Goal: Check status

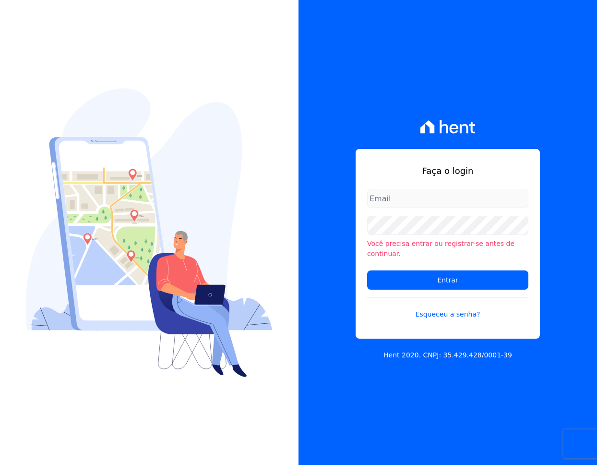
click at [0, 464] on com-1password-button at bounding box center [0, 465] width 0 height 0
type input "davi.novaes@e-arke.com"
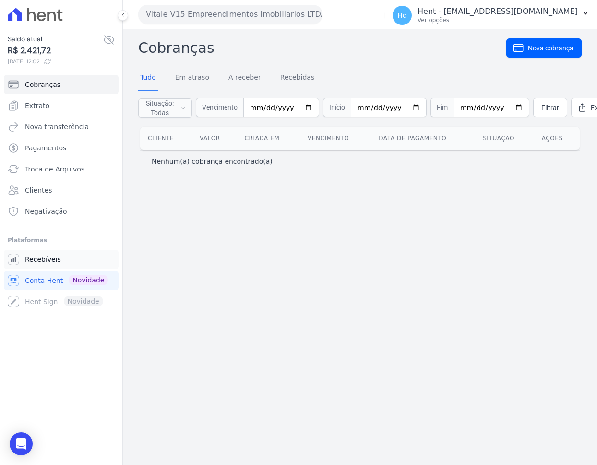
click at [51, 263] on span "Recebíveis" at bounding box center [43, 259] width 36 height 10
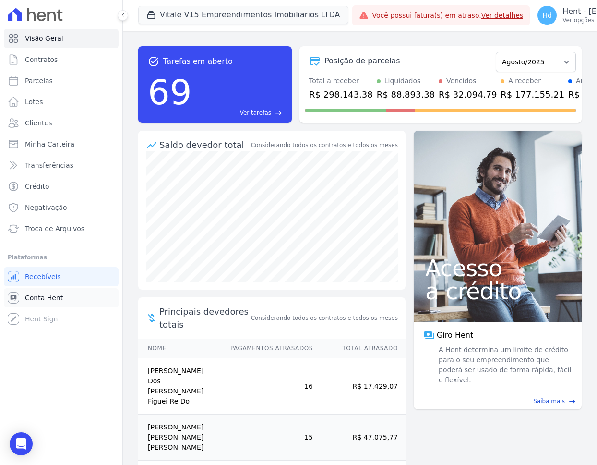
click at [50, 295] on span "Conta Hent" at bounding box center [44, 298] width 38 height 10
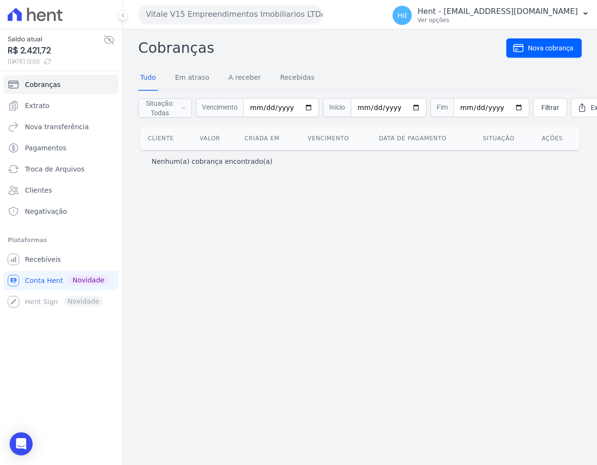
click at [281, 16] on button "Vitale V15 Empreendimentos Imobiliarios LTDA" at bounding box center [230, 14] width 184 height 19
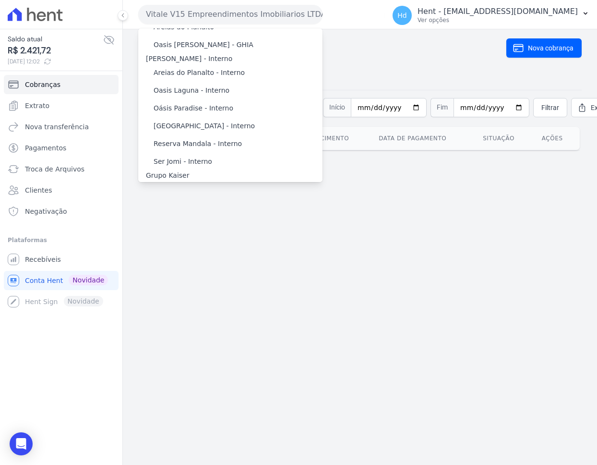
scroll to position [6303, 0]
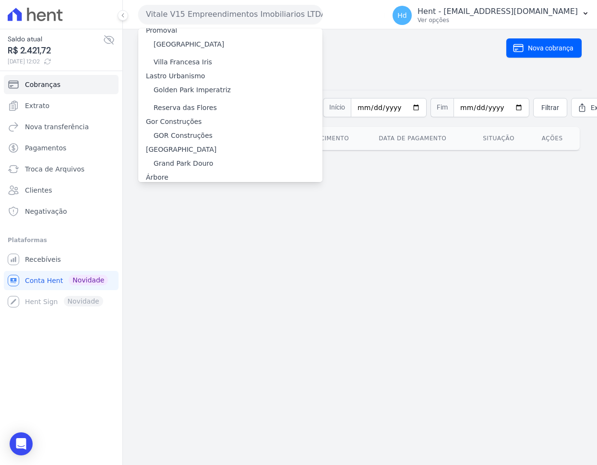
click at [182, 295] on label "Grupo Rei" at bounding box center [170, 300] width 33 height 10
click at [0, 0] on input "Grupo Rei" at bounding box center [0, 0] width 0 height 0
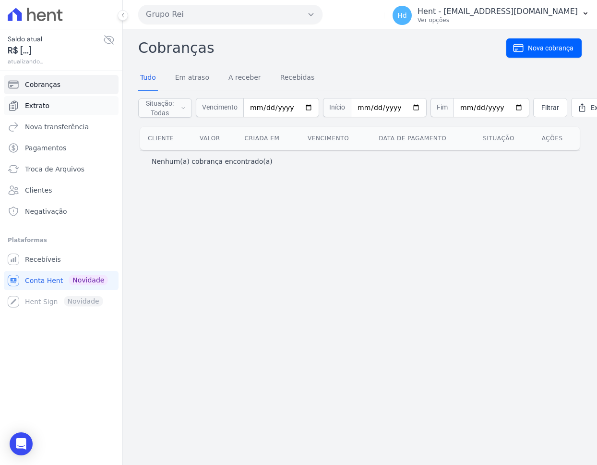
click at [69, 101] on link "Extrato" at bounding box center [61, 105] width 115 height 19
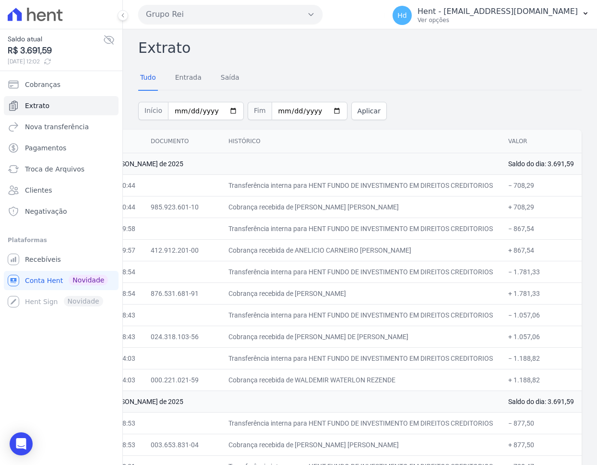
scroll to position [0, 65]
click at [579, 385] on td "+ 1.188,82" at bounding box center [541, 380] width 81 height 22
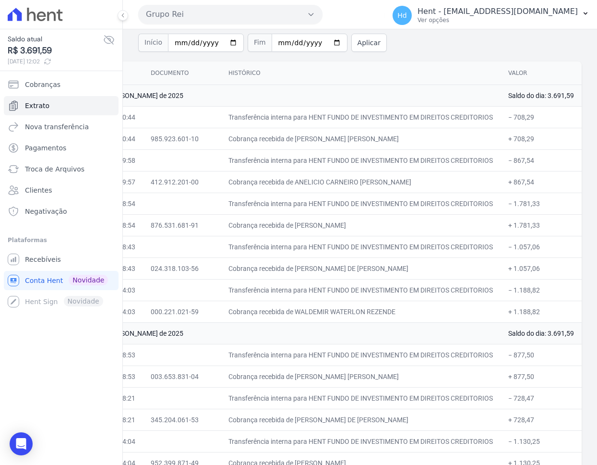
scroll to position [0, 0]
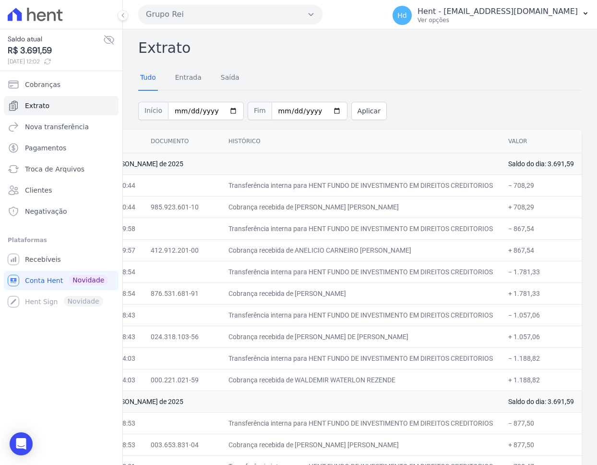
click at [524, 87] on div "Tudo Entrada [GEOGRAPHIC_DATA]" at bounding box center [359, 78] width 443 height 24
click at [51, 59] on icon at bounding box center [48, 62] width 8 height 8
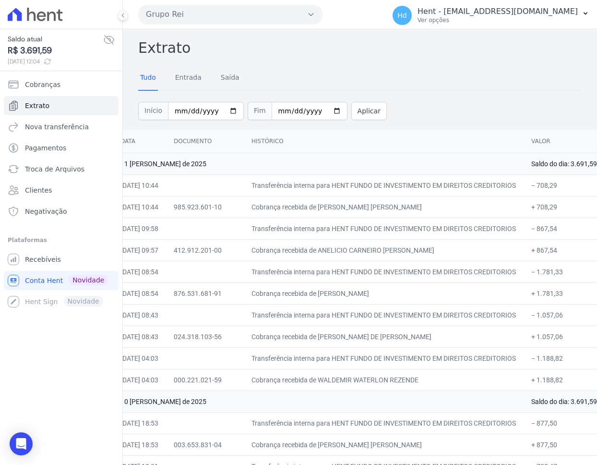
scroll to position [0, 65]
